Goal: Task Accomplishment & Management: Manage account settings

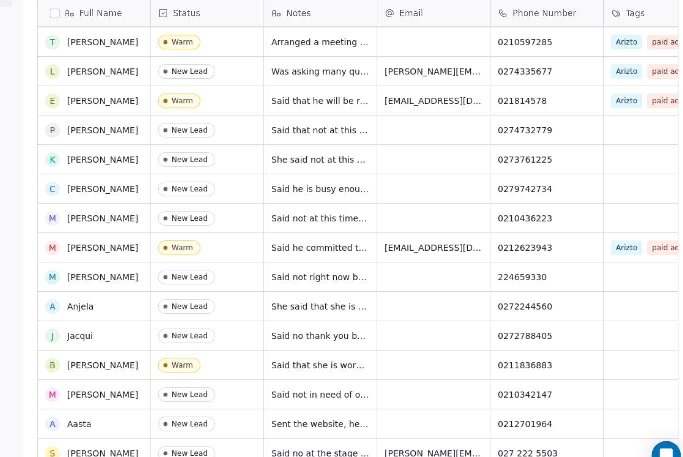
scroll to position [306, 0]
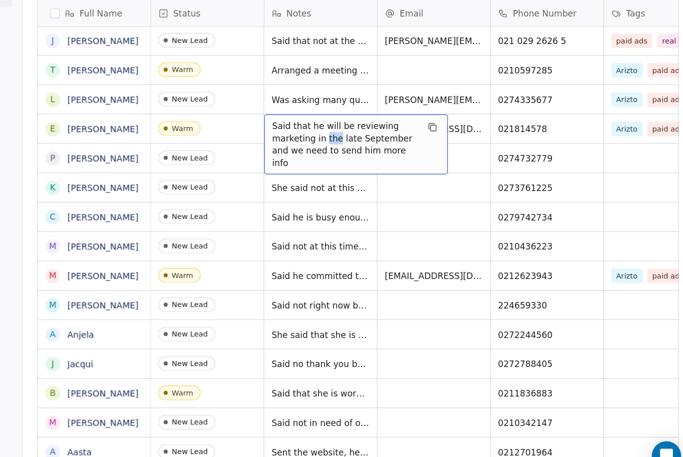
click at [339, 161] on span "Said that he will be reviewing marketing in the late September and we need to s…" at bounding box center [398, 181] width 119 height 40
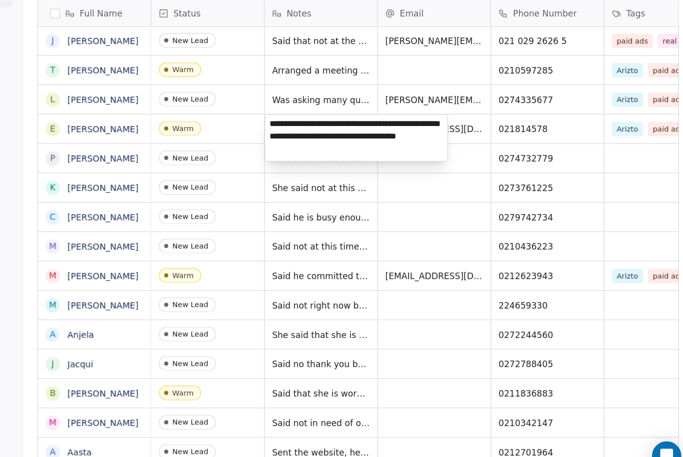
click at [348, 156] on textarea "**********" at bounding box center [407, 175] width 149 height 38
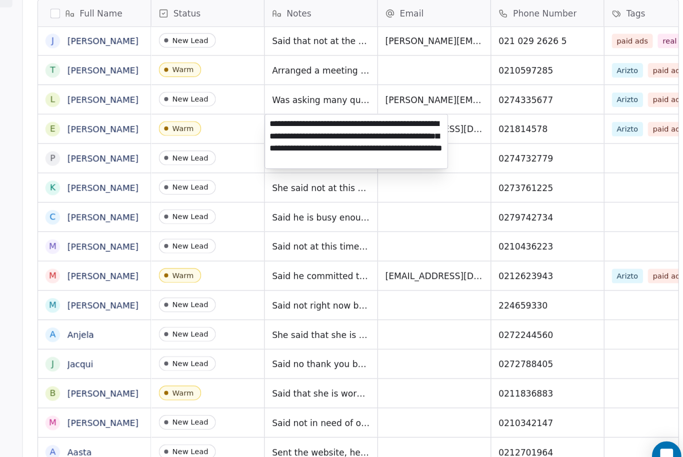
type textarea "**********"
click at [474, 103] on html "Stylie Contacts People Marketing Workflows Campaigns Sales Pipelines Sequences …" at bounding box center [341, 228] width 683 height 457
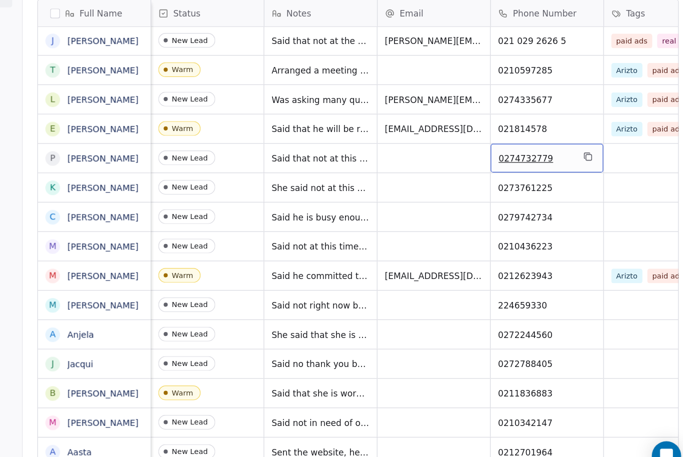
scroll to position [0, 0]
click at [172, 164] on link "[PERSON_NAME]" at bounding box center [201, 168] width 58 height 8
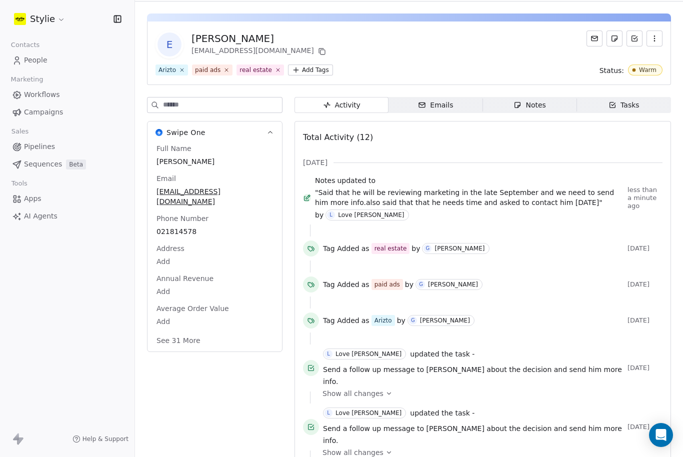
scroll to position [23, 0]
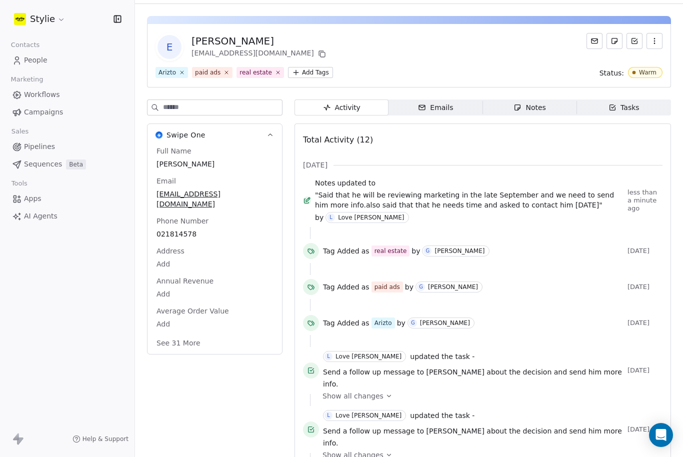
click at [619, 104] on div "Tasks" at bounding box center [624, 108] width 31 height 11
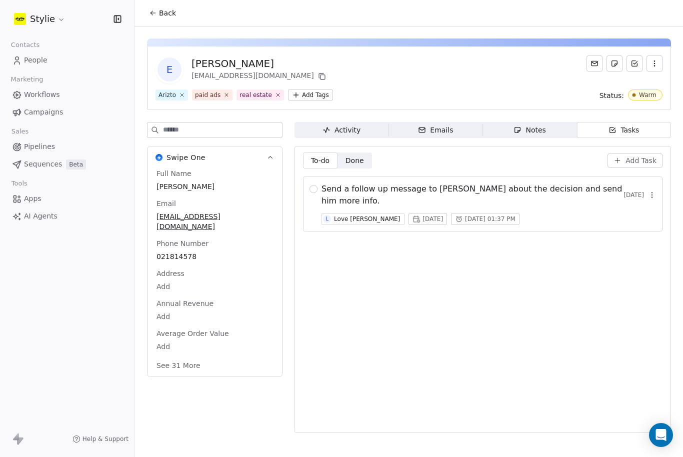
click at [650, 162] on span "Add Task" at bounding box center [641, 161] width 31 height 10
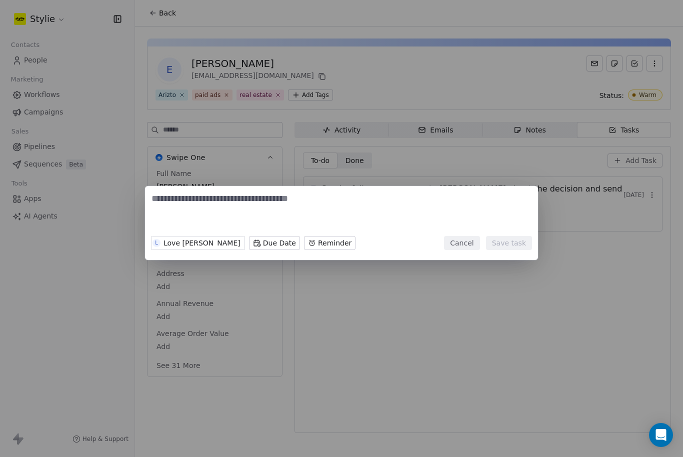
click at [681, 158] on div "L Love [PERSON_NAME] Due Date Reminder Cancel Save task" at bounding box center [341, 228] width 683 height 457
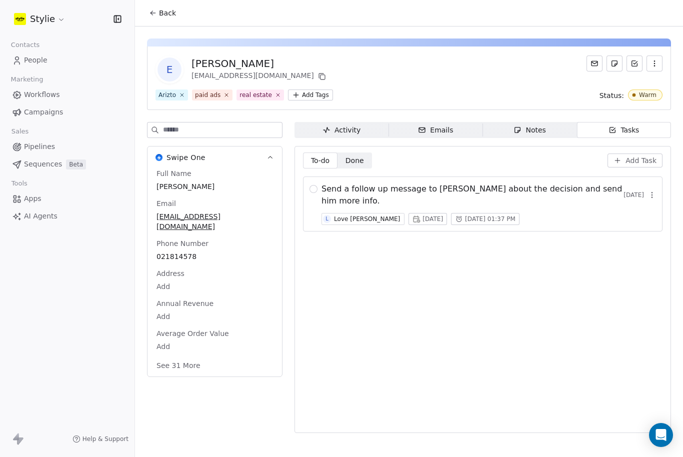
click at [638, 158] on span "Add Task" at bounding box center [641, 161] width 31 height 10
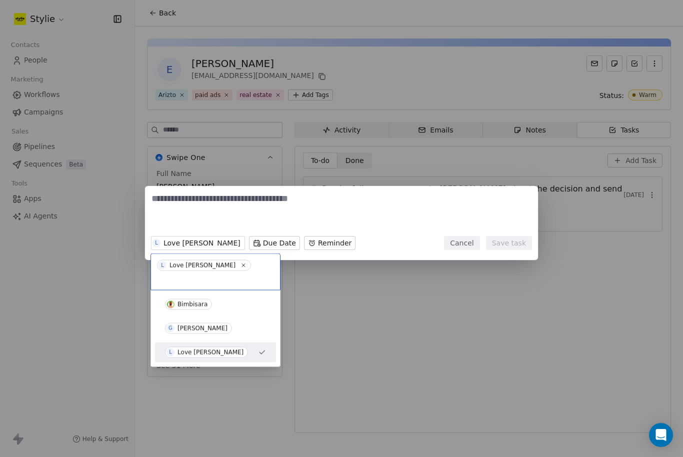
click at [180, 248] on div "L Love [PERSON_NAME] Due Date Reminder Cancel Save task" at bounding box center [341, 229] width 683 height 118
click at [165, 239] on div "L Love [PERSON_NAME] Due Date Reminder Cancel Save task" at bounding box center [341, 229] width 683 height 118
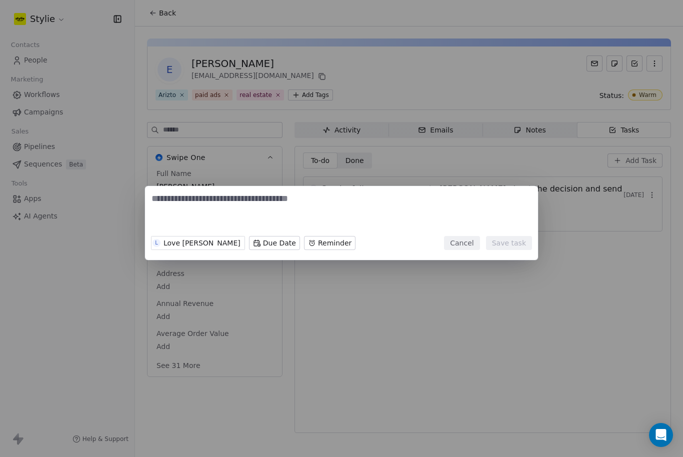
click at [213, 205] on textarea at bounding box center [342, 212] width 380 height 39
click at [232, 240] on body "Stylie Contacts People Marketing Workflows Campaigns Sales Pipelines Sequences …" at bounding box center [341, 228] width 683 height 457
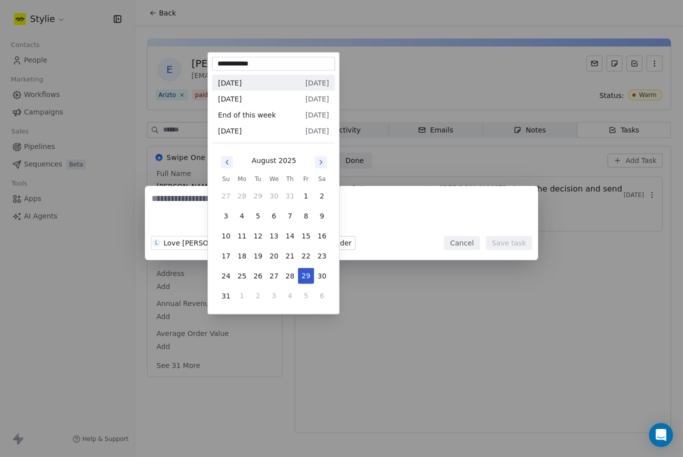
click at [323, 166] on icon "Go to next month" at bounding box center [321, 163] width 8 height 8
click at [227, 235] on button "14" at bounding box center [226, 236] width 16 height 16
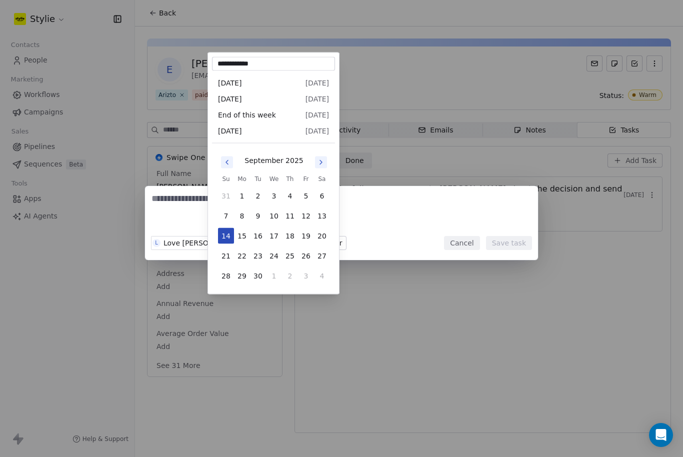
type input "**********"
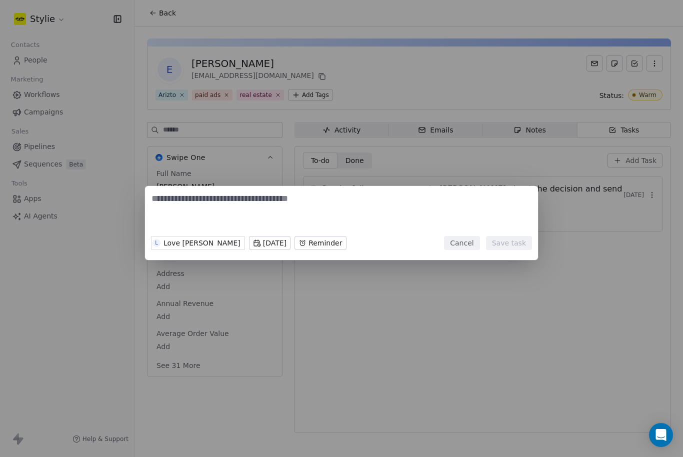
click at [290, 202] on textarea at bounding box center [342, 212] width 380 height 39
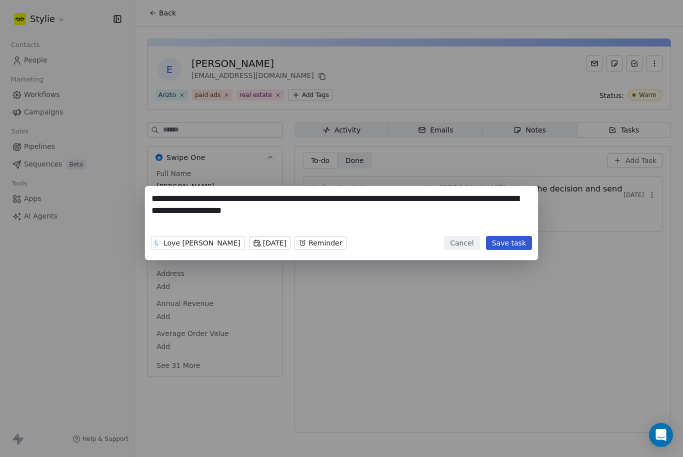
type textarea "**********"
click at [505, 236] on button "Save task" at bounding box center [509, 243] width 46 height 14
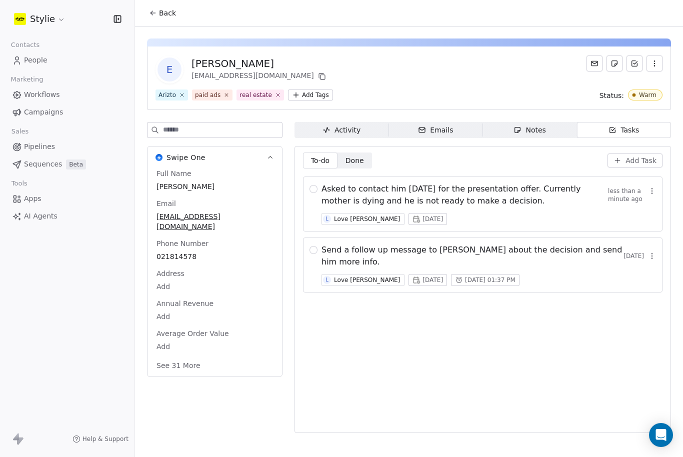
click at [151, 14] on icon at bounding box center [153, 13] width 8 height 8
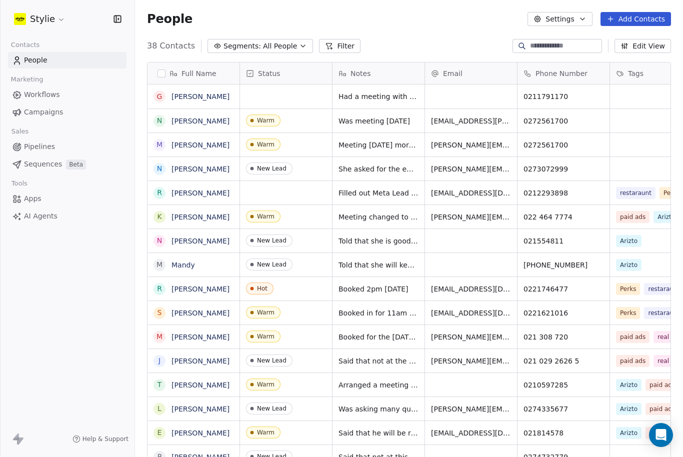
scroll to position [13, 0]
click at [288, 85] on div "grid" at bounding box center [286, 97] width 92 height 24
click at [280, 85] on div "grid" at bounding box center [286, 97] width 92 height 24
click at [260, 87] on div "grid" at bounding box center [286, 97] width 92 height 24
click at [276, 86] on div "grid" at bounding box center [286, 97] width 92 height 24
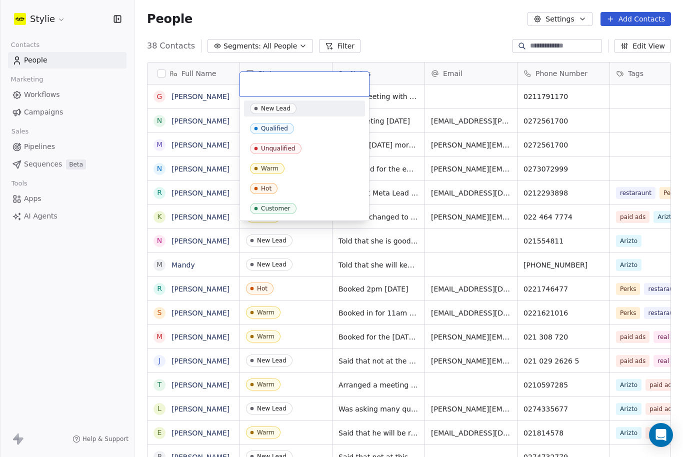
scroll to position [12, 0]
click at [264, 168] on div "Warm" at bounding box center [270, 169] width 18 height 7
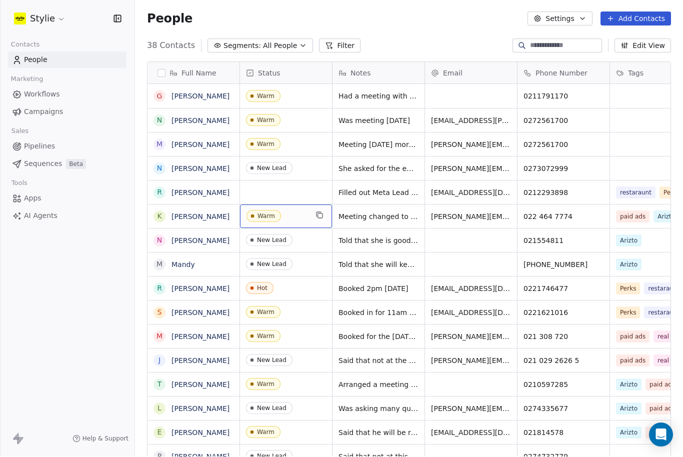
scroll to position [0, 0]
click at [404, 92] on span "Had a meeting with [DATE]" at bounding box center [386, 97] width 95 height 10
click at [419, 92] on span "Had a meeting with [DATE]" at bounding box center [386, 97] width 95 height 10
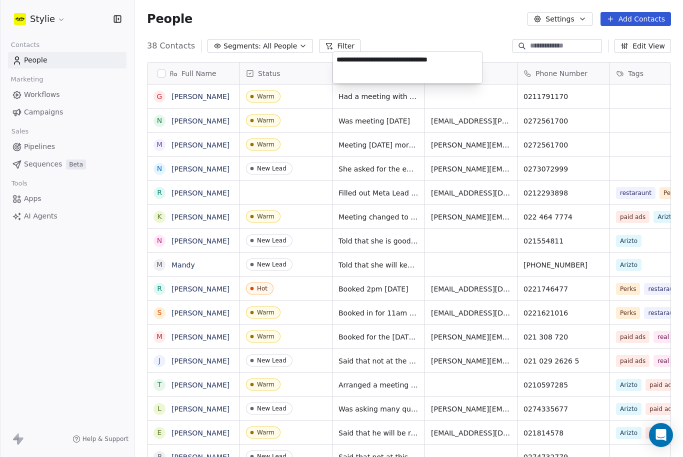
click at [395, 69] on textarea "**********" at bounding box center [407, 67] width 149 height 31
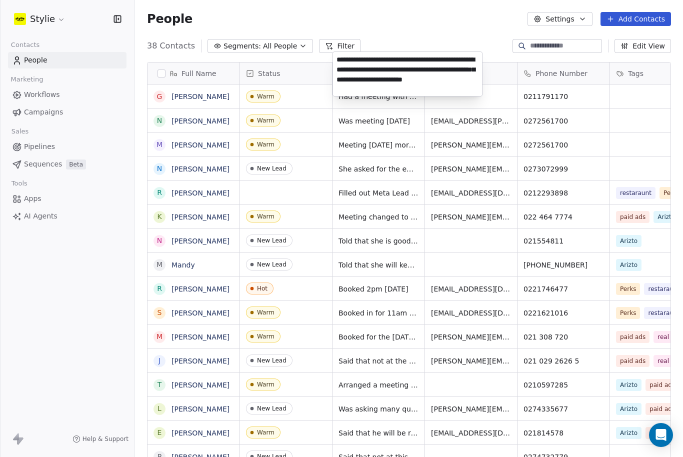
type textarea "**********"
click at [618, 80] on html "Stylie Contacts People Marketing Workflows Campaigns Sales Pipelines Sequences …" at bounding box center [341, 228] width 683 height 457
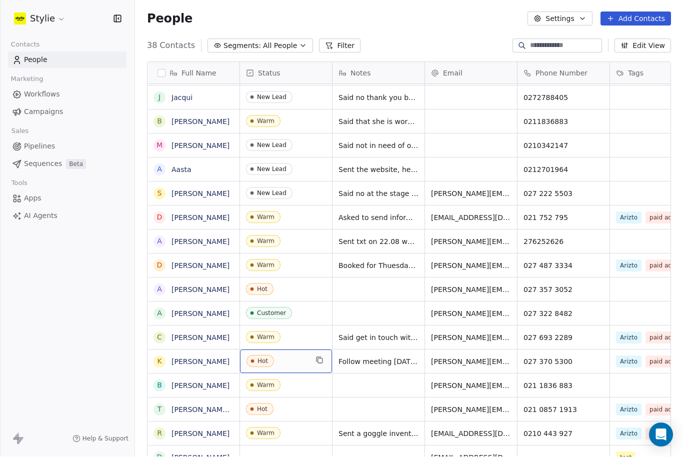
click at [268, 356] on span "Hot" at bounding box center [261, 362] width 28 height 12
click at [298, 356] on span "Hot" at bounding box center [277, 362] width 61 height 13
click at [262, 358] on div "Hot" at bounding box center [263, 361] width 11 height 7
click at [325, 355] on button "grid" at bounding box center [320, 361] width 12 height 12
click at [283, 356] on span "Hot" at bounding box center [277, 362] width 61 height 13
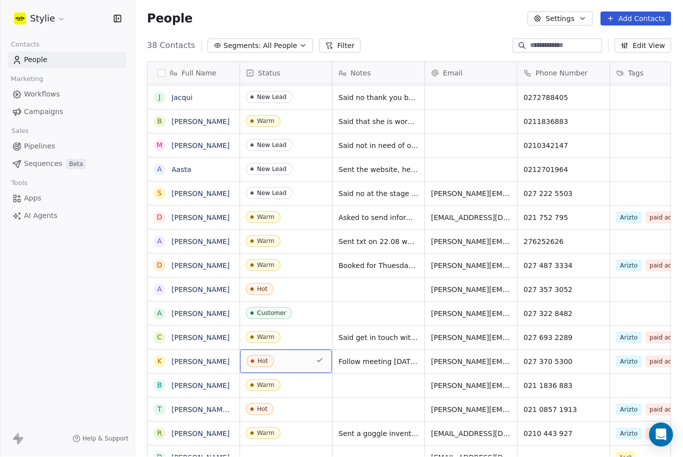
click at [284, 356] on span "Hot" at bounding box center [277, 362] width 61 height 13
click at [298, 356] on span "Hot" at bounding box center [277, 362] width 61 height 13
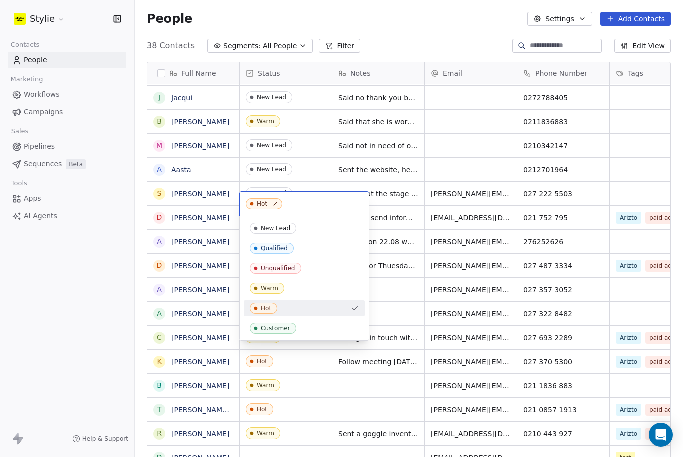
click at [277, 286] on div "Warm" at bounding box center [270, 288] width 18 height 7
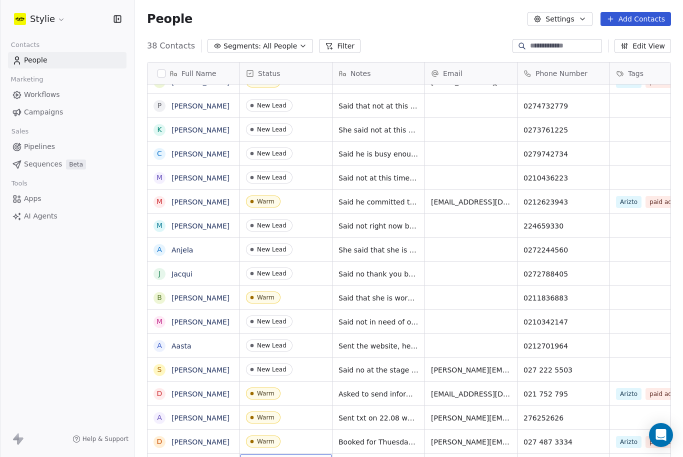
scroll to position [1, 1]
